Goal: Information Seeking & Learning: Learn about a topic

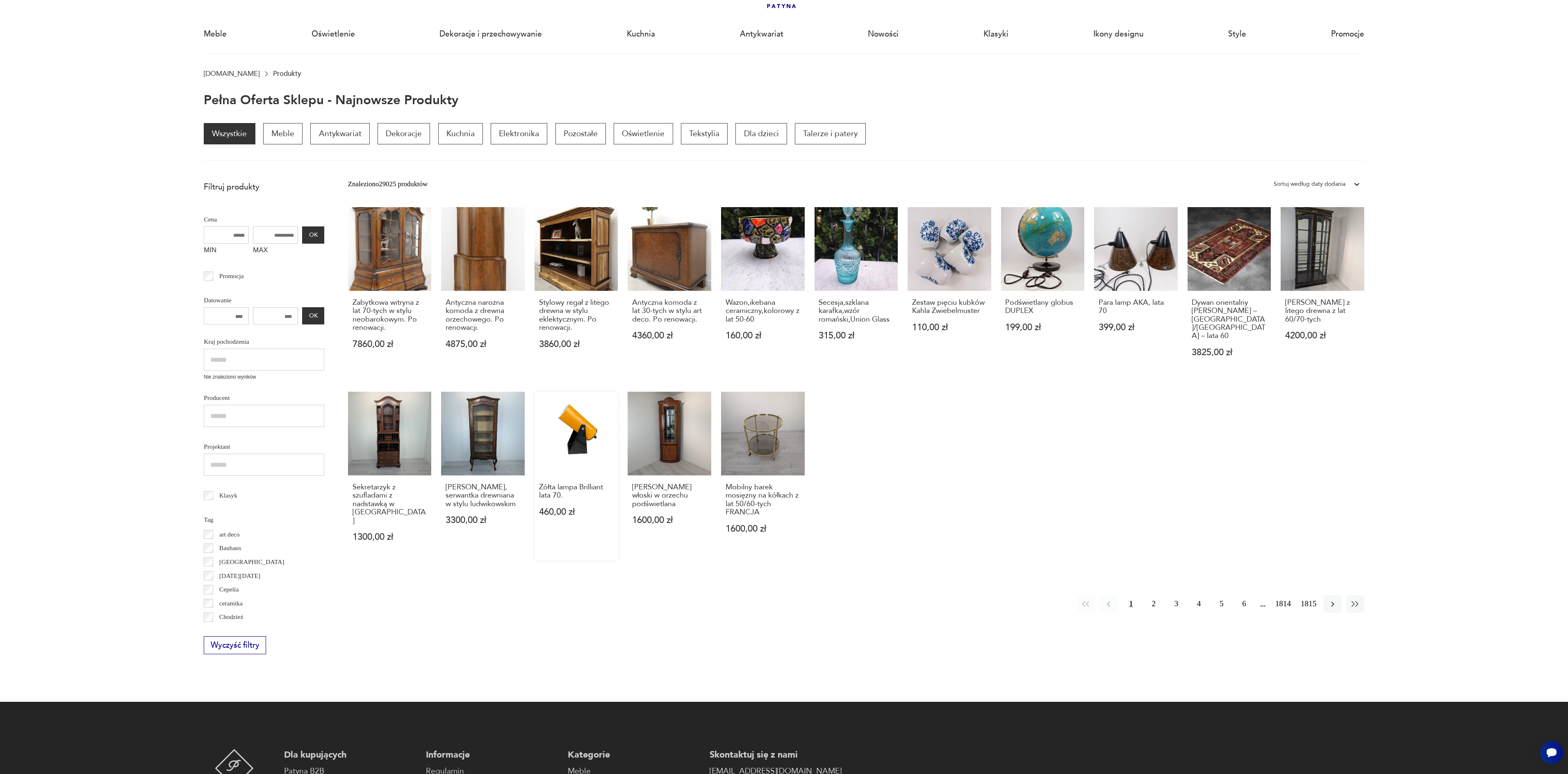
click at [571, 408] on link "Żółta lampa Brilliant lata 70. 460,00 zł" at bounding box center [576, 476] width 83 height 169
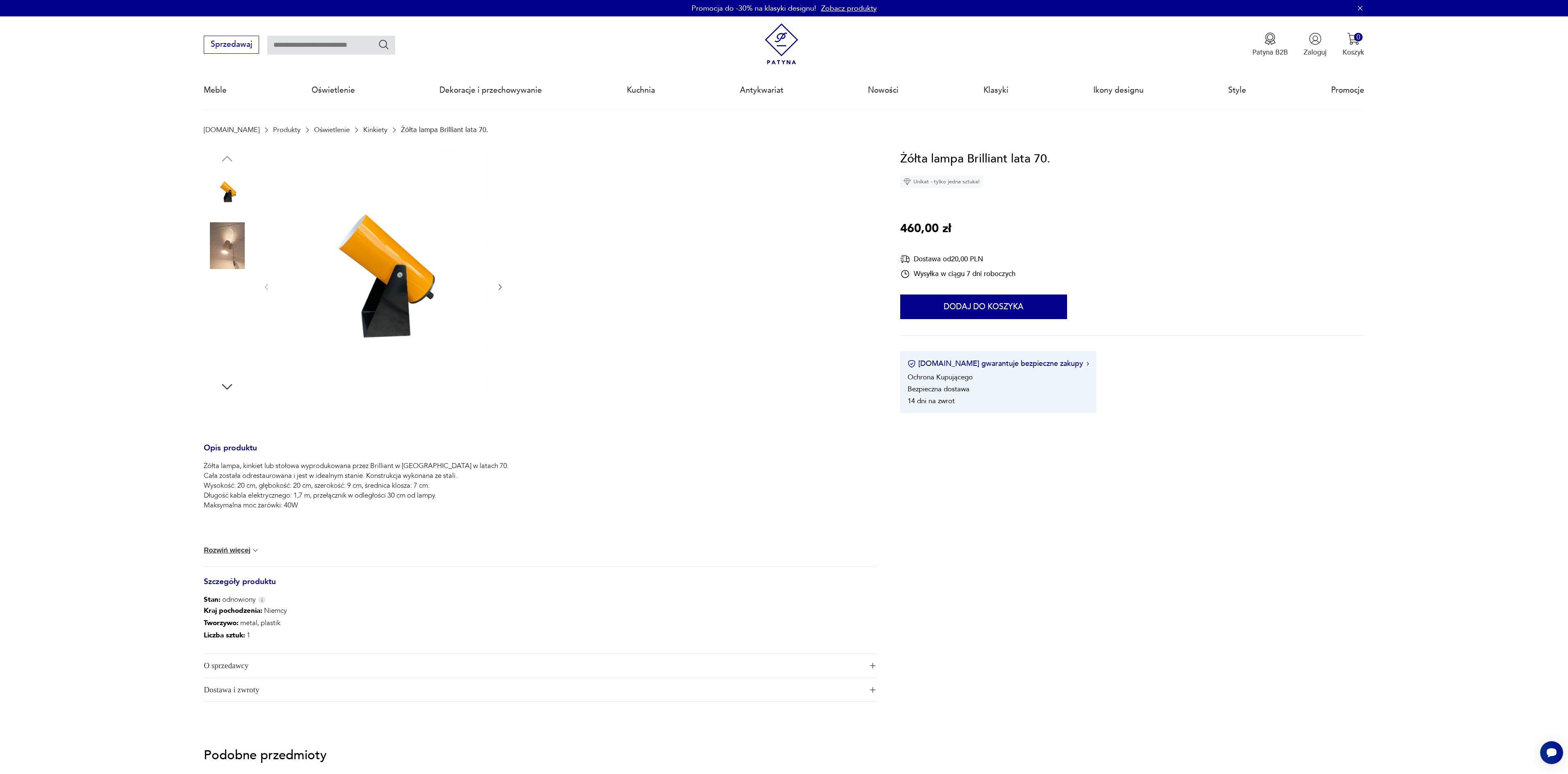
click at [226, 230] on img at bounding box center [227, 245] width 47 height 47
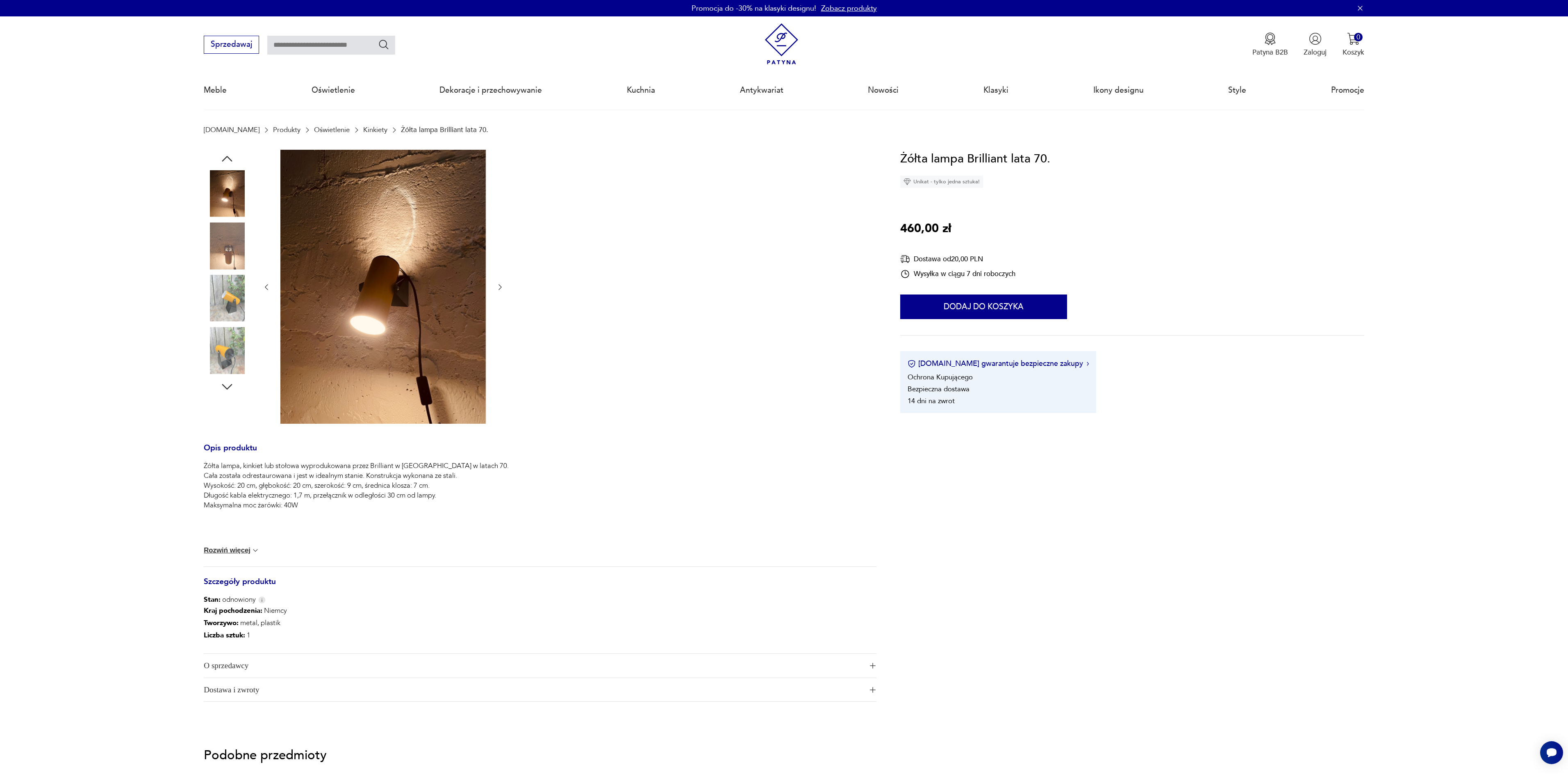
click at [231, 250] on img at bounding box center [227, 245] width 47 height 47
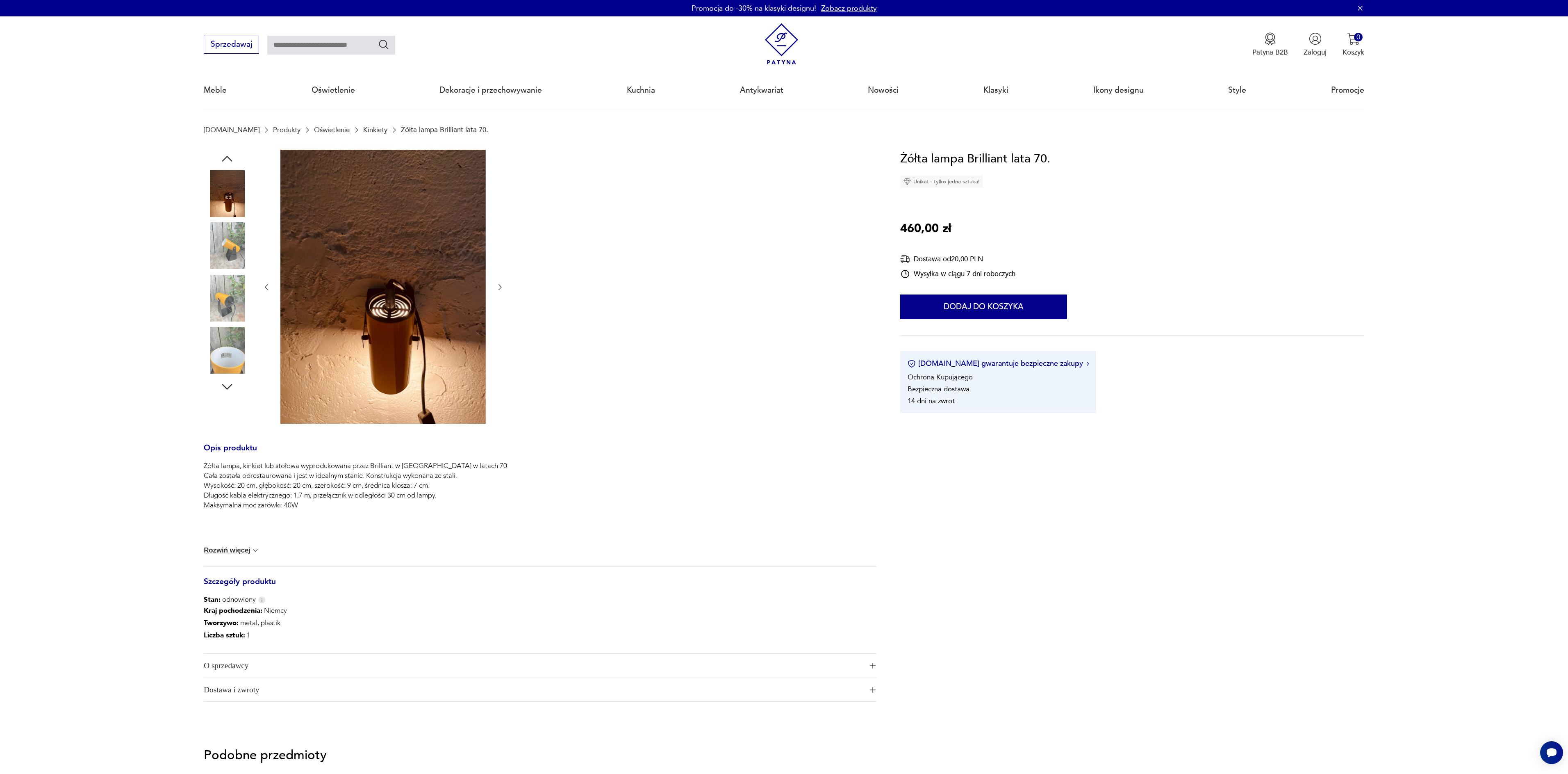
click at [236, 292] on img at bounding box center [227, 298] width 47 height 47
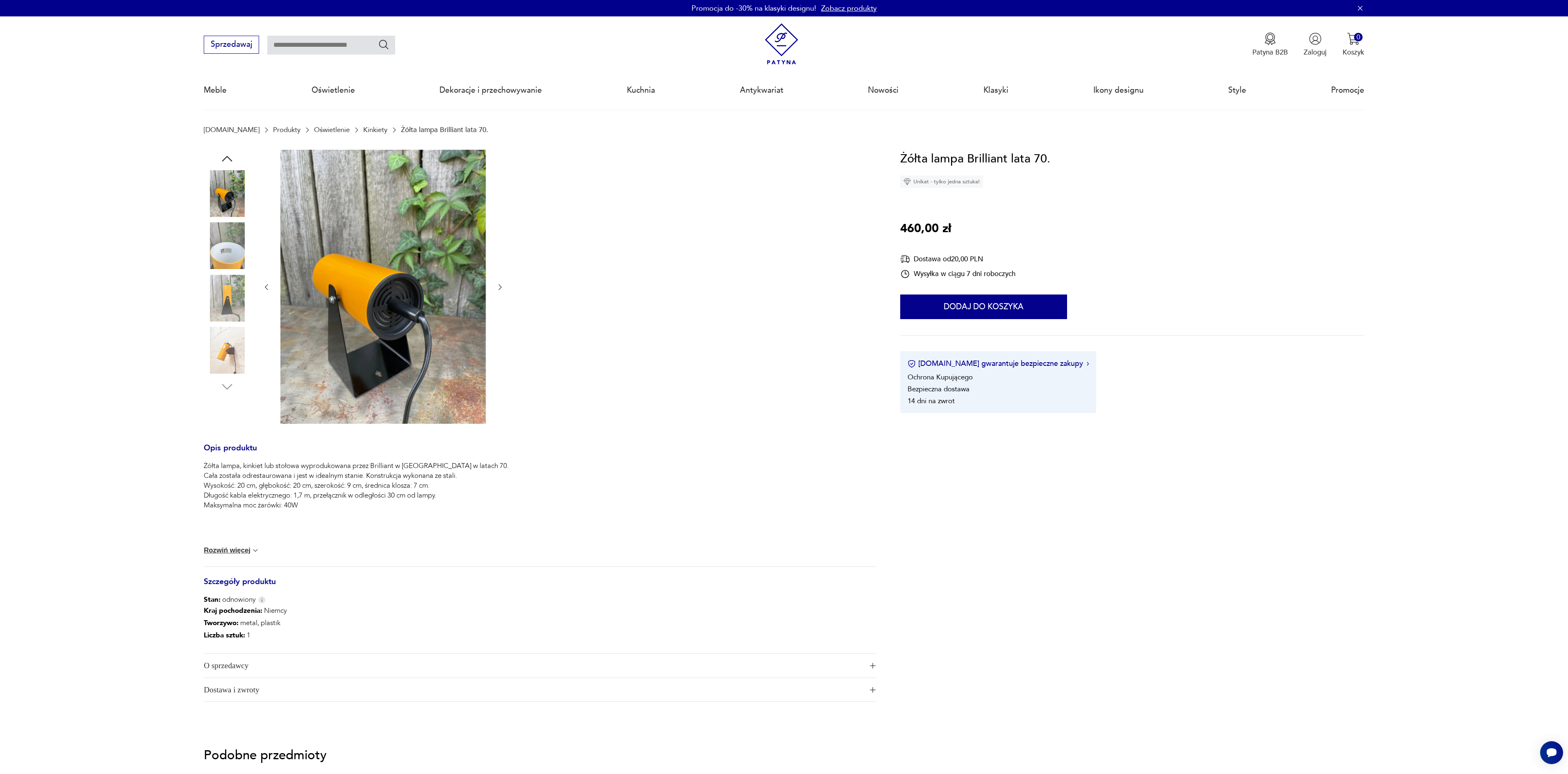
click at [234, 331] on img at bounding box center [227, 350] width 47 height 47
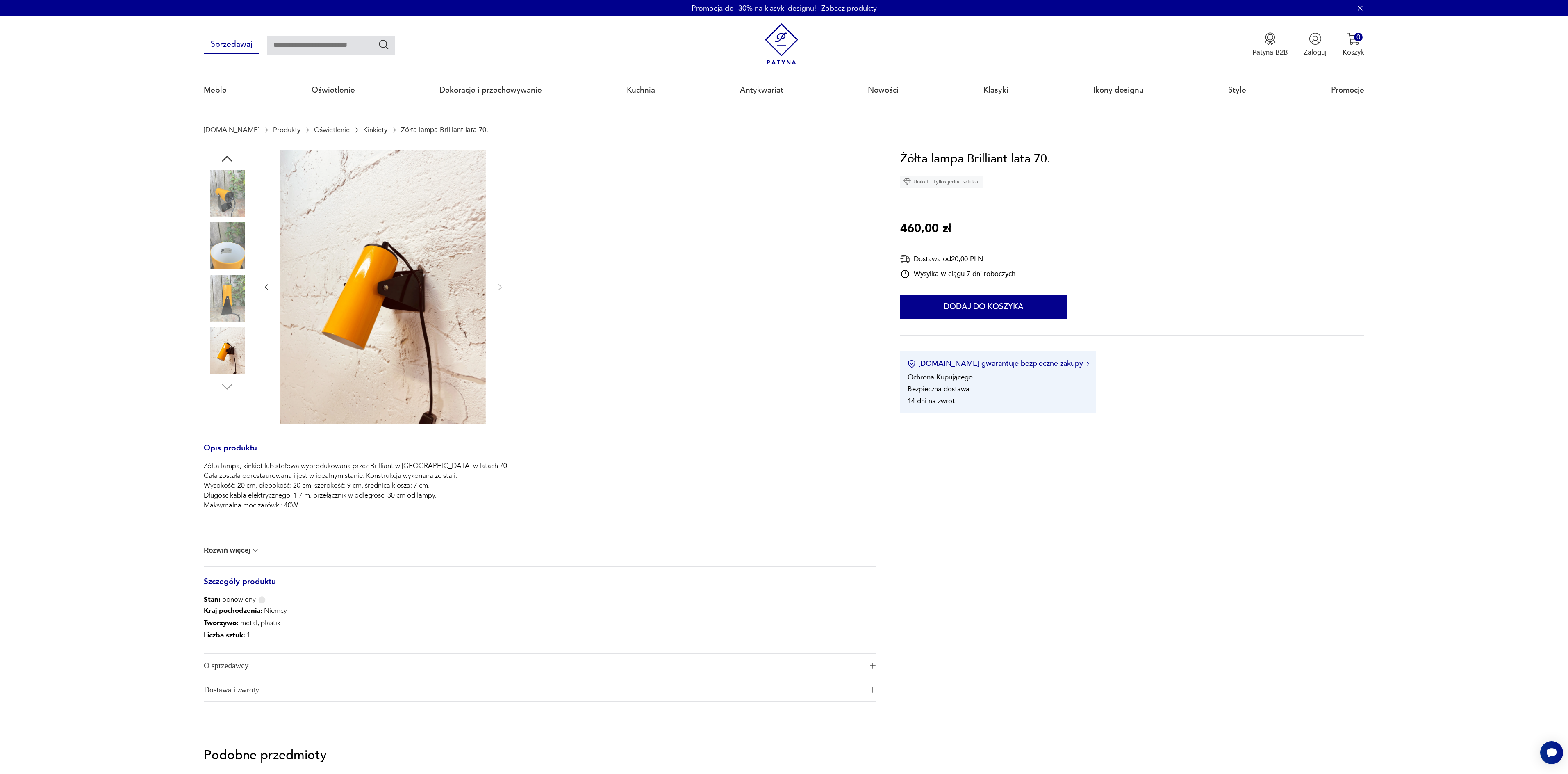
click at [229, 285] on img at bounding box center [227, 298] width 47 height 47
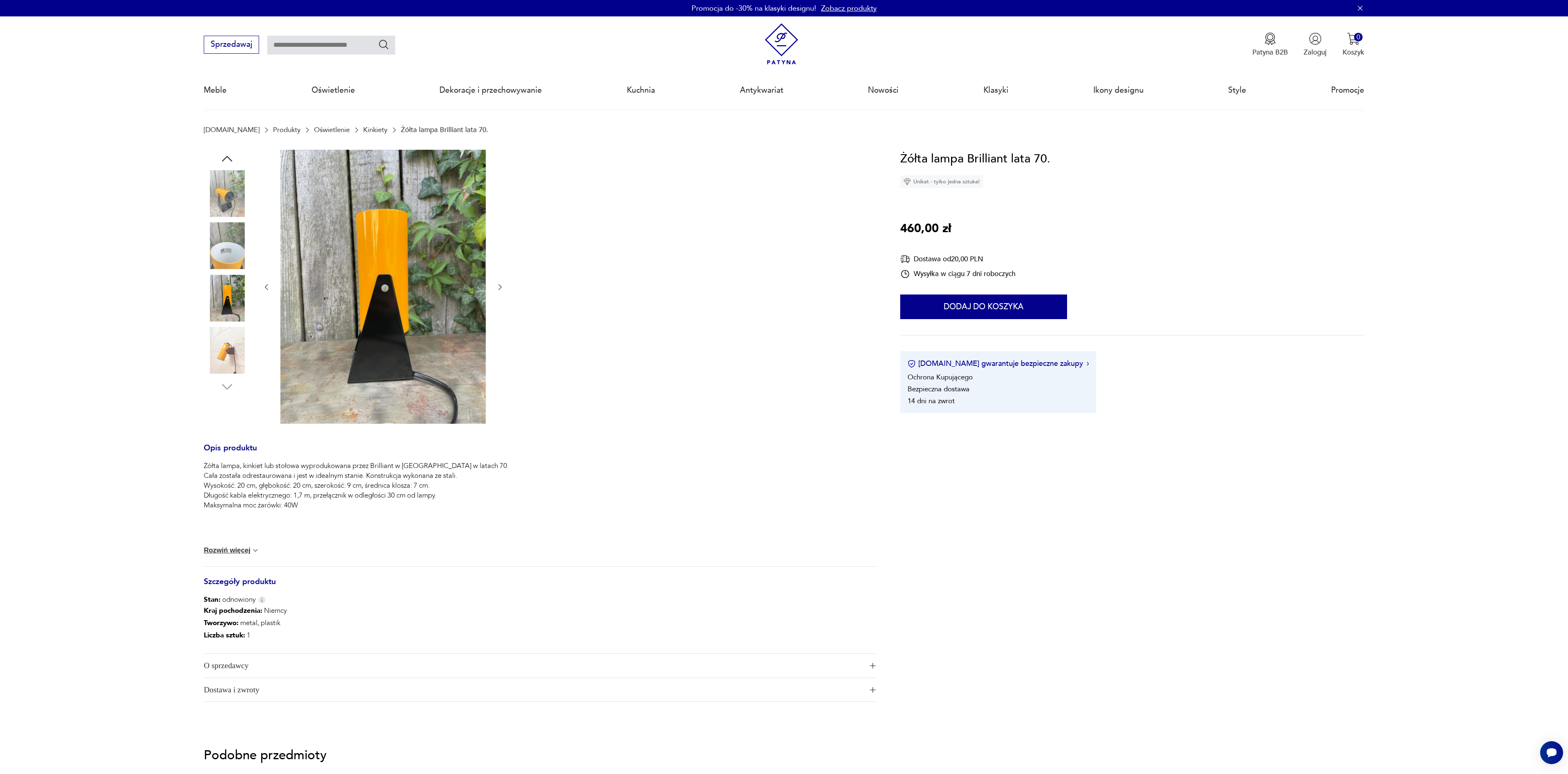
click at [223, 192] on img at bounding box center [227, 193] width 47 height 47
